Goal: Find specific page/section

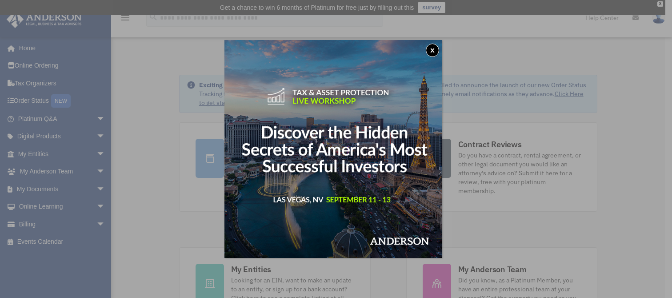
click at [436, 48] on button "x" at bounding box center [432, 50] width 13 height 13
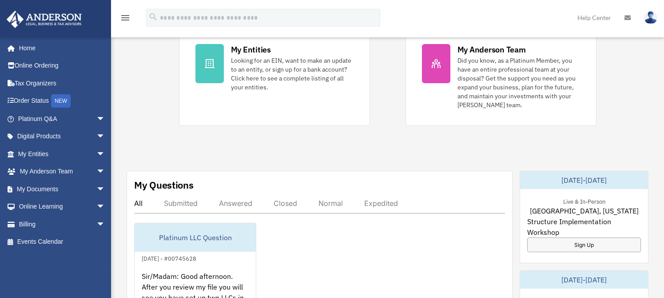
scroll to position [227, 0]
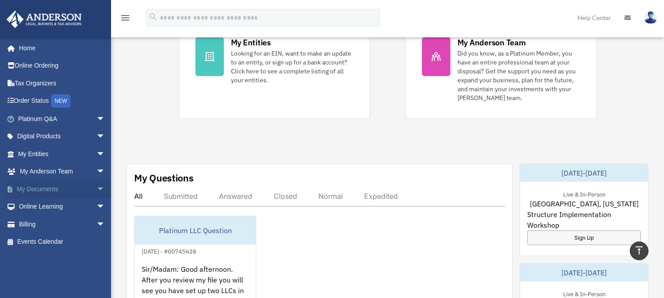
click at [49, 188] on link "My Documents arrow_drop_down" at bounding box center [62, 189] width 112 height 18
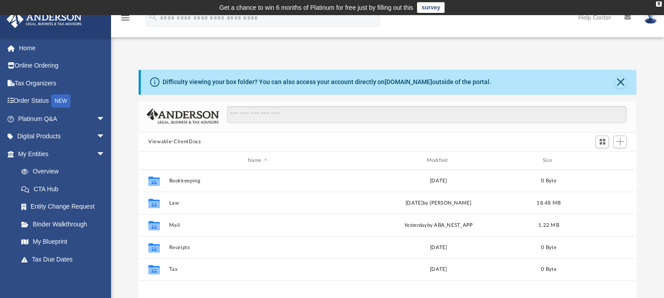
scroll to position [194, 490]
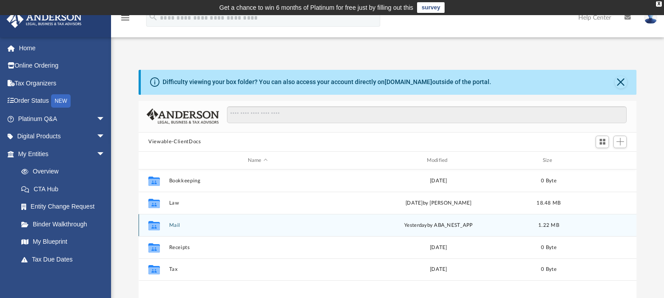
click at [155, 224] on icon "grid" at bounding box center [154, 226] width 12 height 7
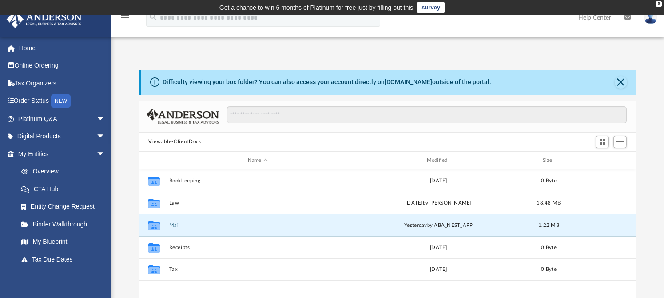
click at [175, 223] on button "Mail" at bounding box center [257, 225] width 177 height 6
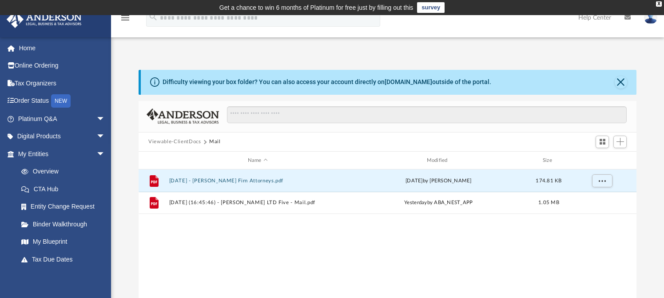
click at [357, 253] on div "File [DATE] - [PERSON_NAME] Firn Attorneys.pdf [DATE] by [PERSON_NAME] 174.81 K…" at bounding box center [388, 261] width 498 height 184
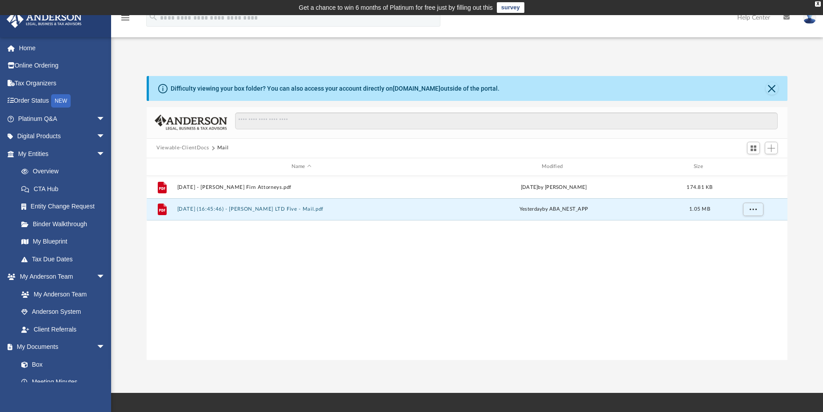
scroll to position [194, 633]
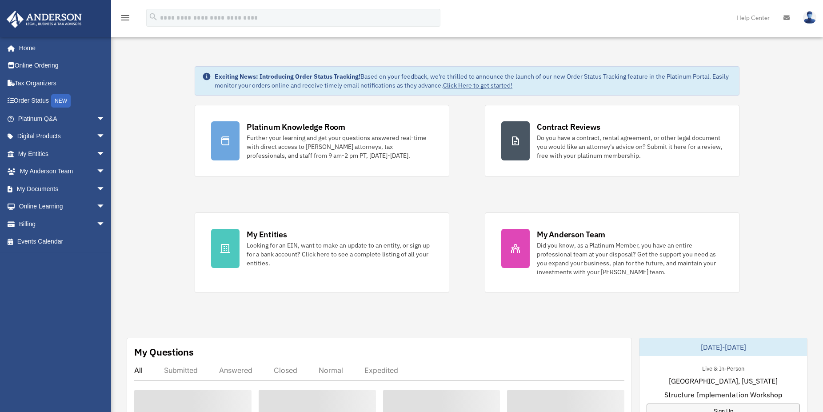
scroll to position [227, 0]
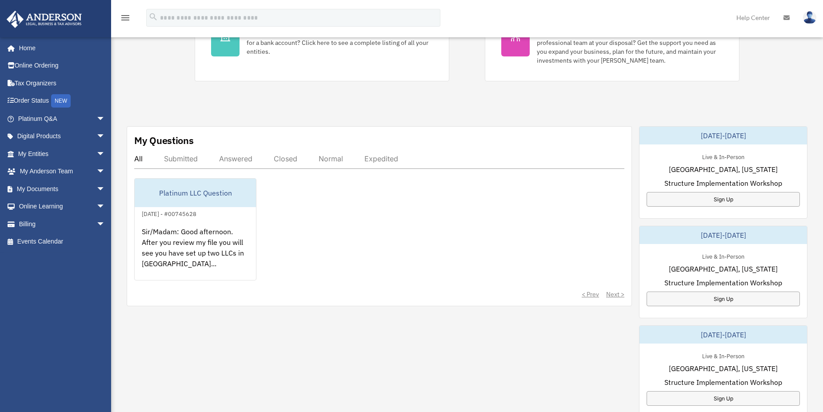
click at [613, 292] on div "< Prev Next >" at bounding box center [379, 294] width 490 height 9
click at [614, 294] on div "< Prev Next >" at bounding box center [379, 294] width 490 height 9
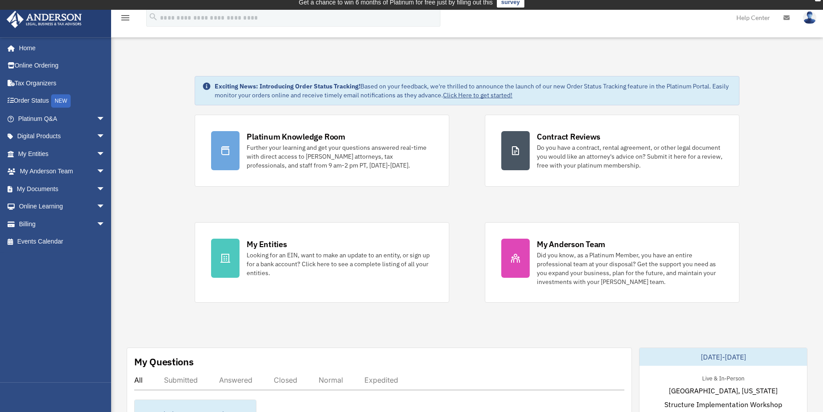
scroll to position [0, 0]
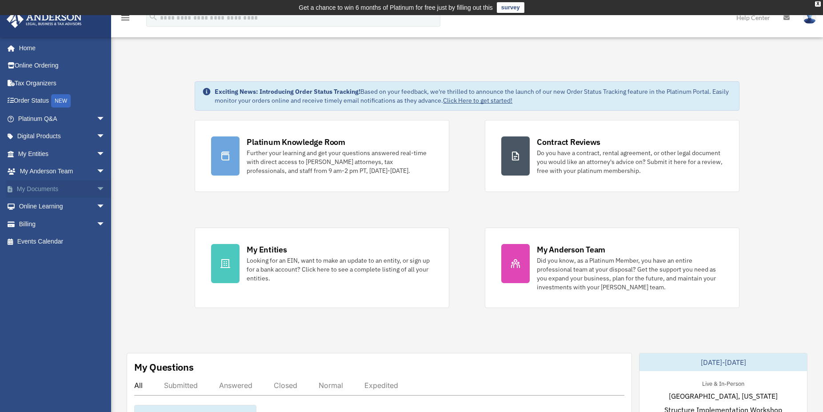
click at [59, 188] on link "My Documents arrow_drop_down" at bounding box center [62, 189] width 112 height 18
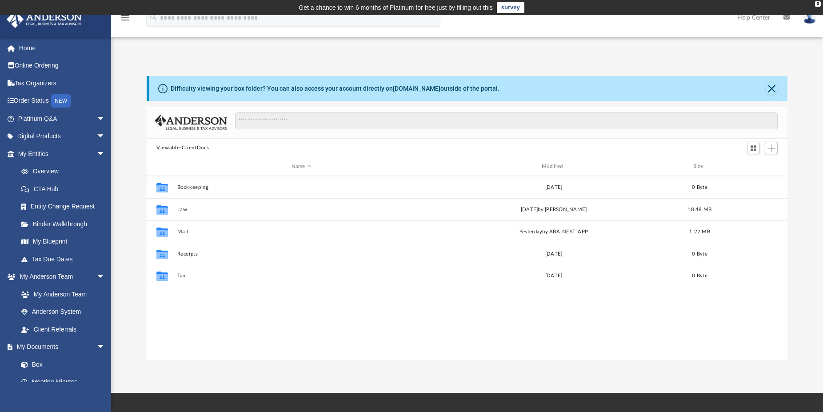
scroll to position [8, 8]
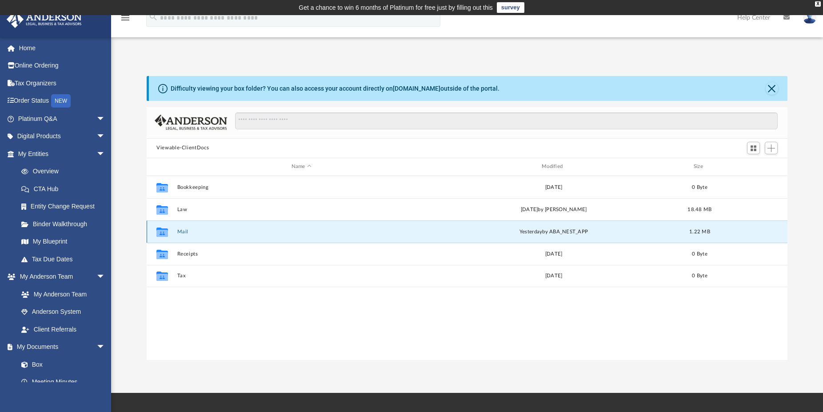
click at [181, 230] on button "Mail" at bounding box center [301, 232] width 248 height 6
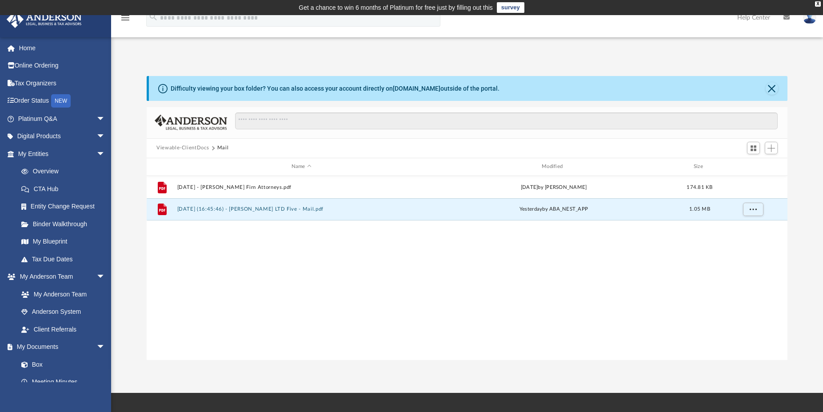
click at [457, 268] on div "File [DATE] - [PERSON_NAME] Firn Attorneys.pdf [DATE] by [PERSON_NAME] 174.81 K…" at bounding box center [467, 268] width 641 height 184
drag, startPoint x: 161, startPoint y: 210, endPoint x: 251, endPoint y: 239, distance: 94.7
click at [251, 239] on div "File [DATE] - [PERSON_NAME] Firn Attorneys.pdf [DATE] by [PERSON_NAME] 174.81 K…" at bounding box center [467, 268] width 641 height 184
click at [231, 207] on button "[DATE] (16:45:46) - [PERSON_NAME] LTD Five - Mail.pdf" at bounding box center [301, 209] width 248 height 6
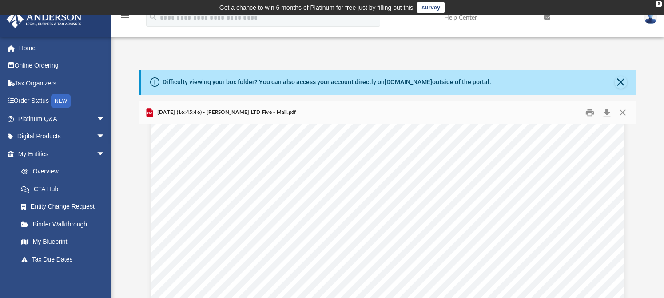
scroll to position [4488, 0]
